Goal: Navigation & Orientation: Find specific page/section

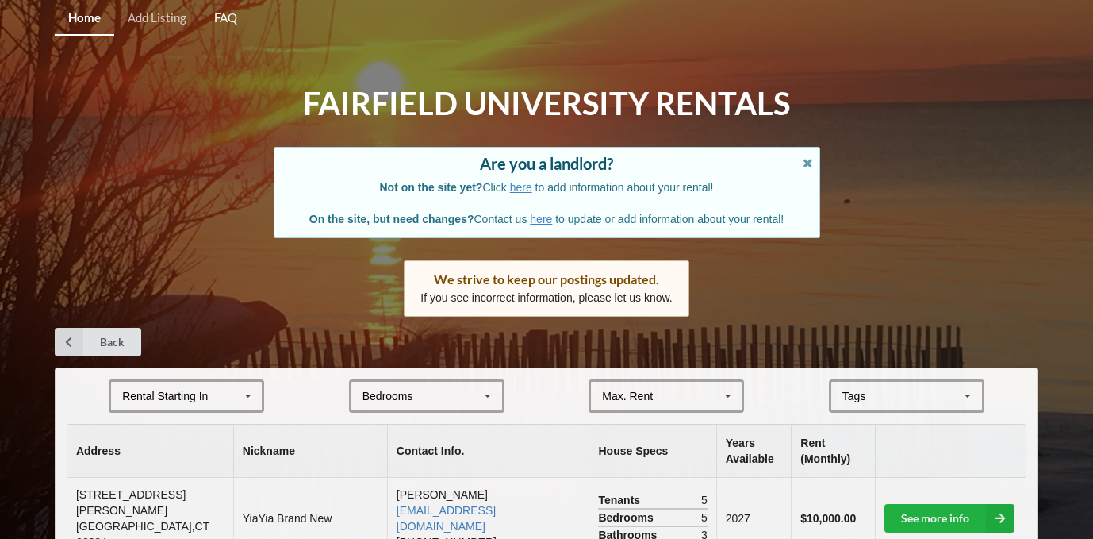
click at [222, 18] on link "FAQ" at bounding box center [225, 19] width 50 height 34
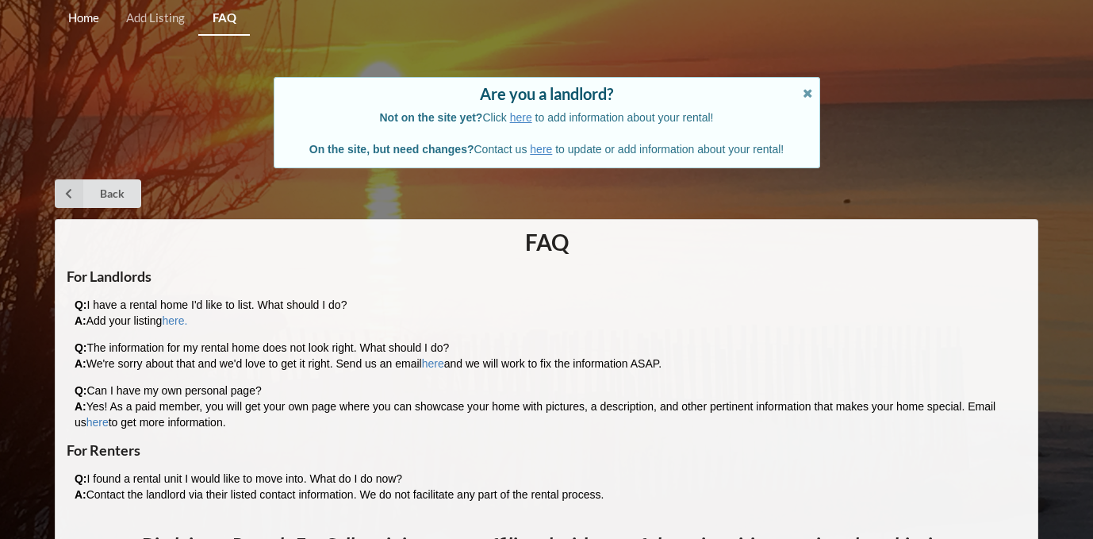
click at [101, 17] on link "Home" at bounding box center [84, 19] width 58 height 34
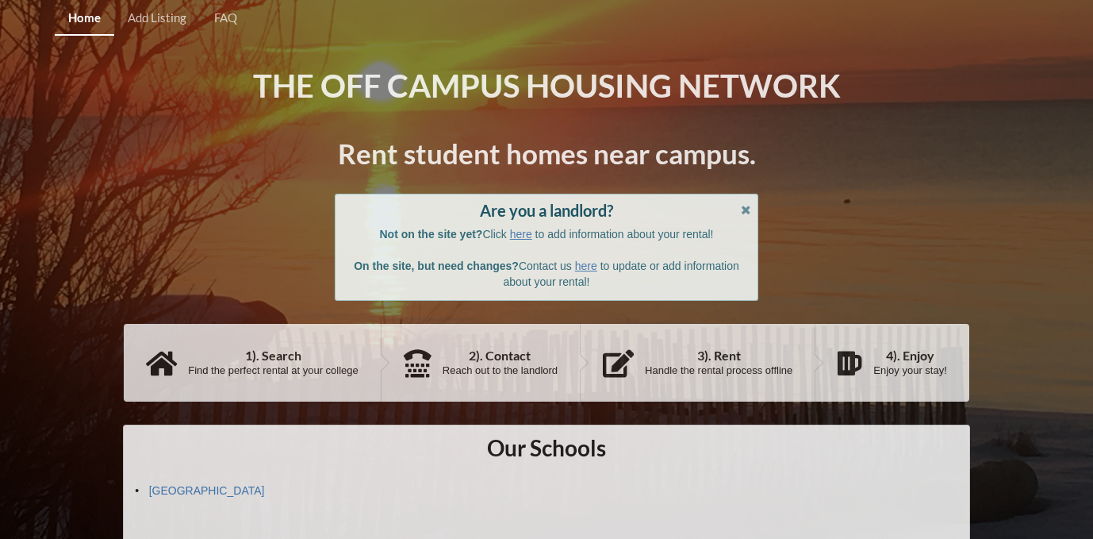
scroll to position [36, 0]
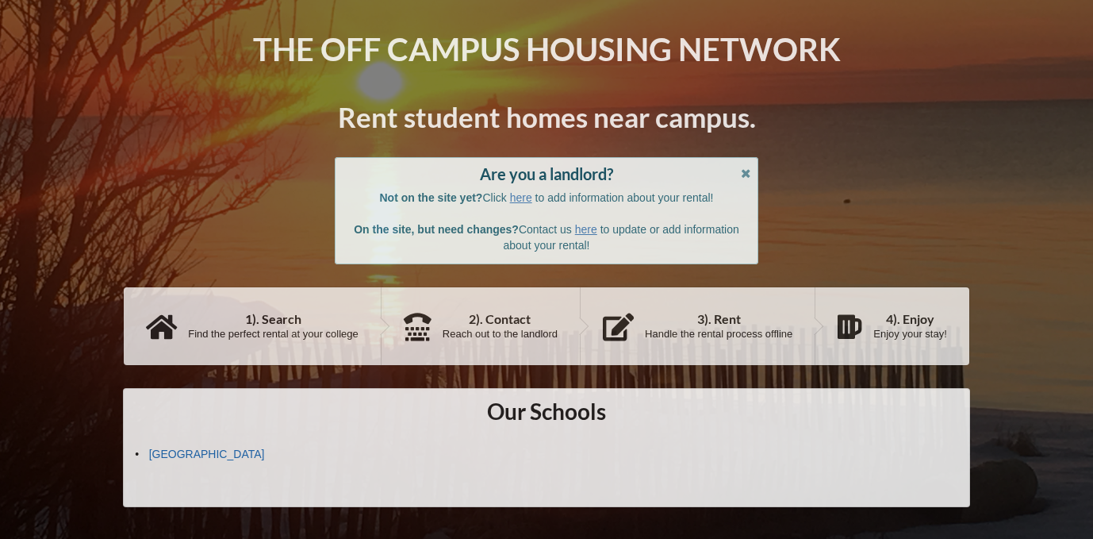
click at [187, 448] on link "[GEOGRAPHIC_DATA]" at bounding box center [207, 453] width 116 height 13
